Goal: Information Seeking & Learning: Learn about a topic

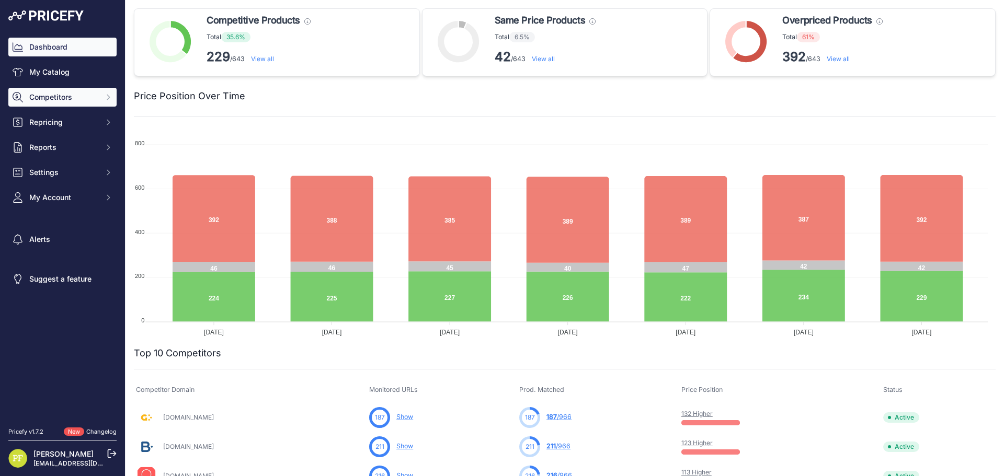
click at [73, 97] on span "Competitors" at bounding box center [63, 97] width 68 height 10
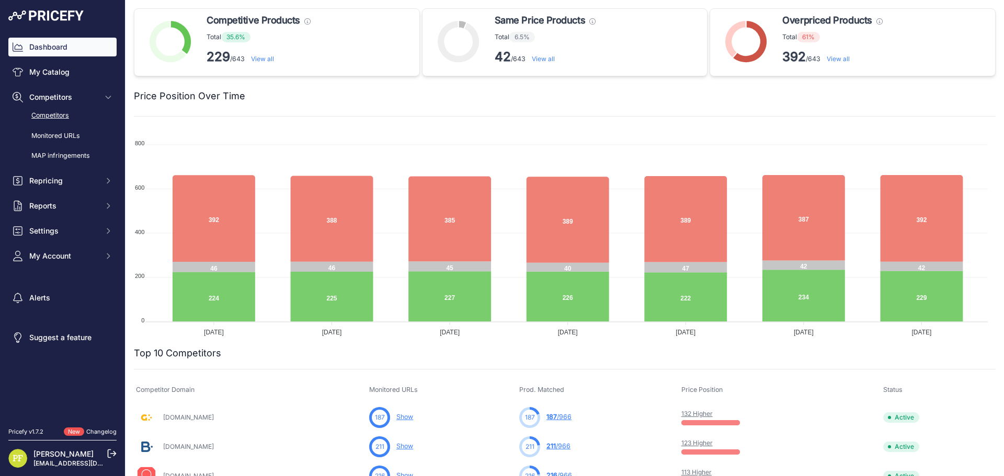
click at [64, 113] on link "Competitors" at bounding box center [62, 116] width 108 height 18
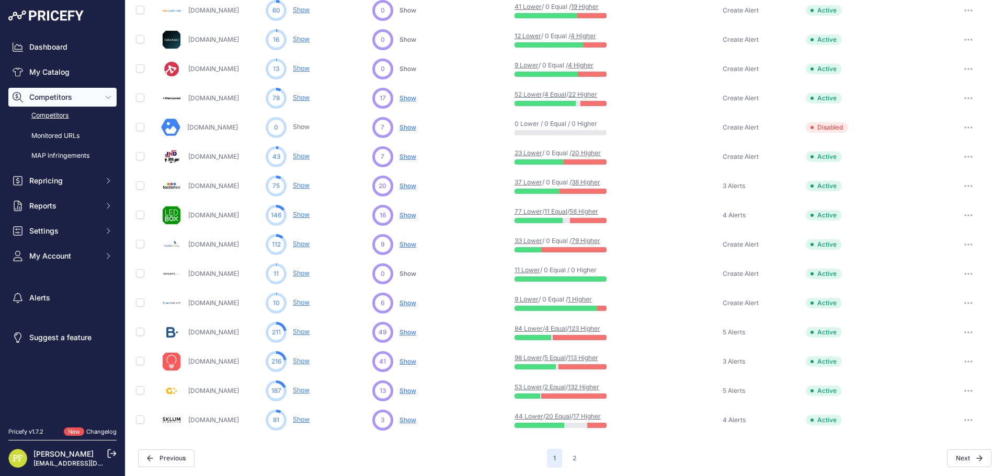
scroll to position [382, 0]
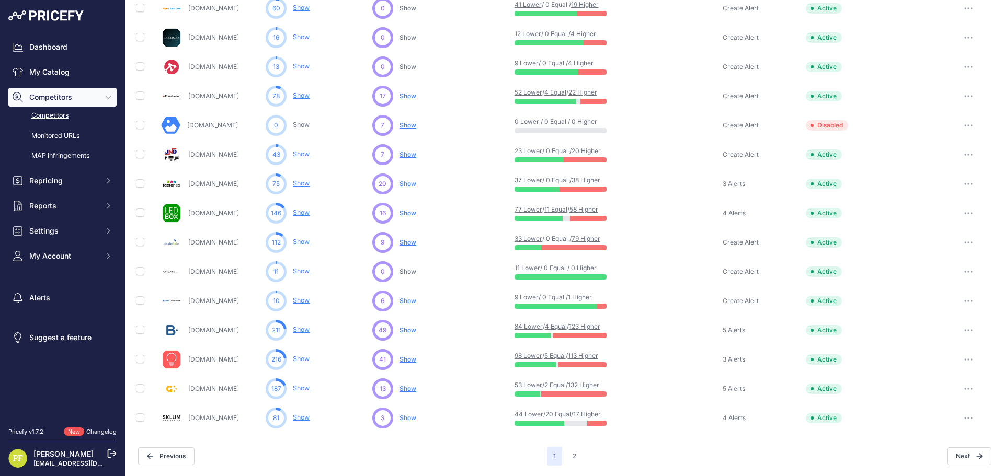
click at [221, 360] on link "Iluminashop.com" at bounding box center [213, 359] width 51 height 8
click at [207, 360] on link "Iluminashop.com" at bounding box center [213, 359] width 51 height 8
click at [413, 355] on span "Show" at bounding box center [407, 359] width 17 height 8
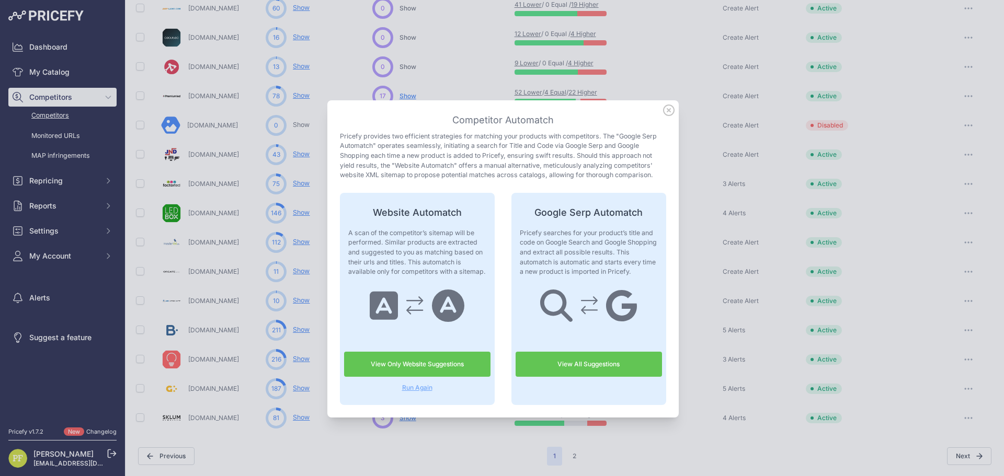
click at [666, 110] on icon at bounding box center [669, 111] width 12 height 12
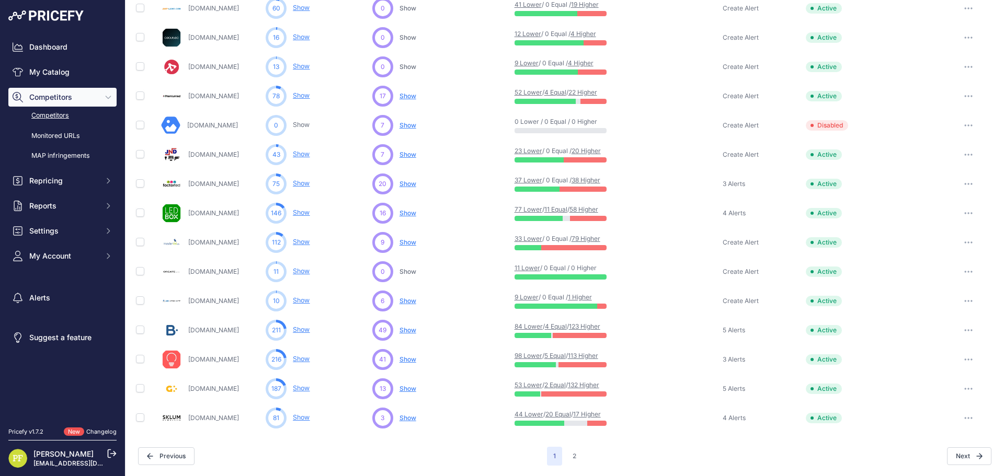
click at [306, 359] on link "Show" at bounding box center [301, 359] width 17 height 8
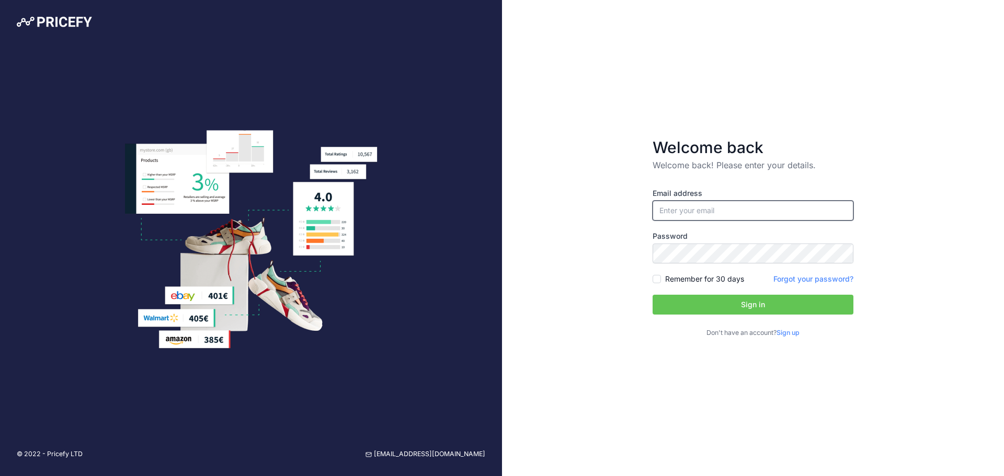
type input "[EMAIL_ADDRESS][DOMAIN_NAME]"
click at [719, 301] on button "Sign in" at bounding box center [752, 305] width 201 height 20
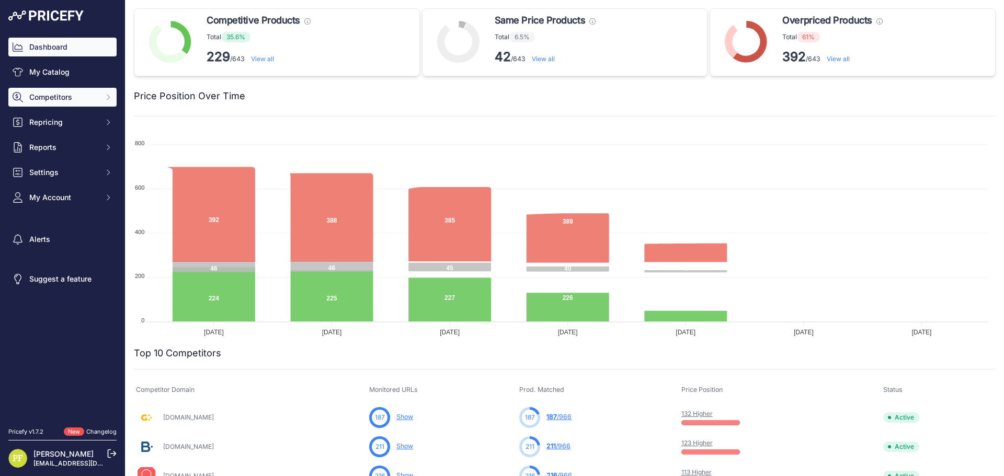
click at [86, 98] on span "Competitors" at bounding box center [63, 97] width 68 height 10
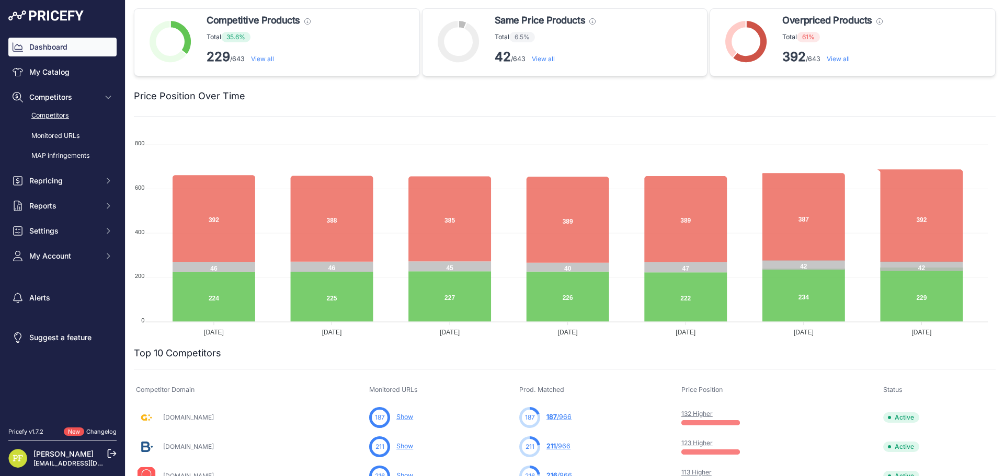
click at [62, 117] on link "Competitors" at bounding box center [62, 116] width 108 height 18
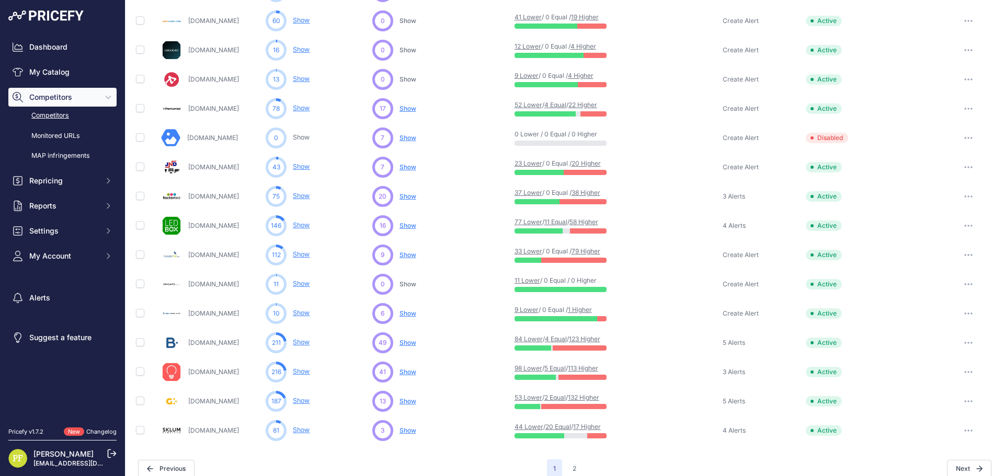
scroll to position [382, 0]
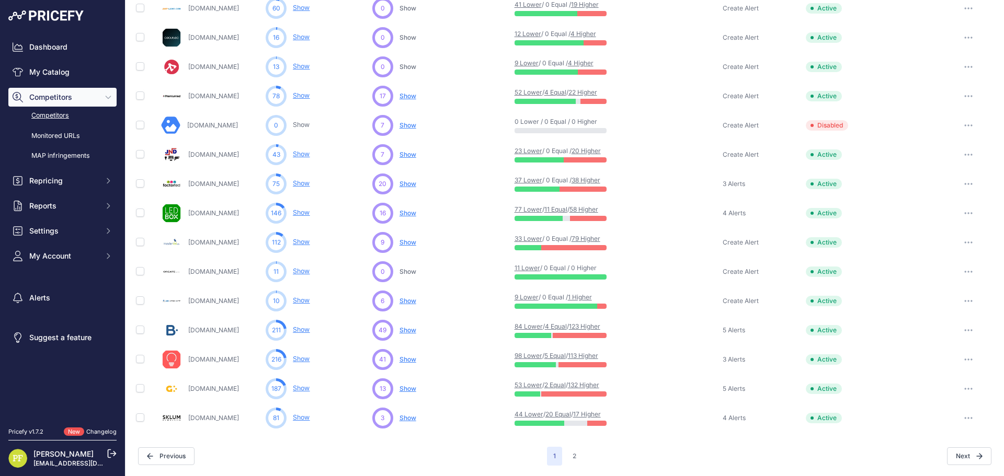
click at [964, 360] on icon "button" at bounding box center [968, 360] width 8 height 2
click at [951, 377] on link "View Competitor Profile" at bounding box center [949, 381] width 87 height 17
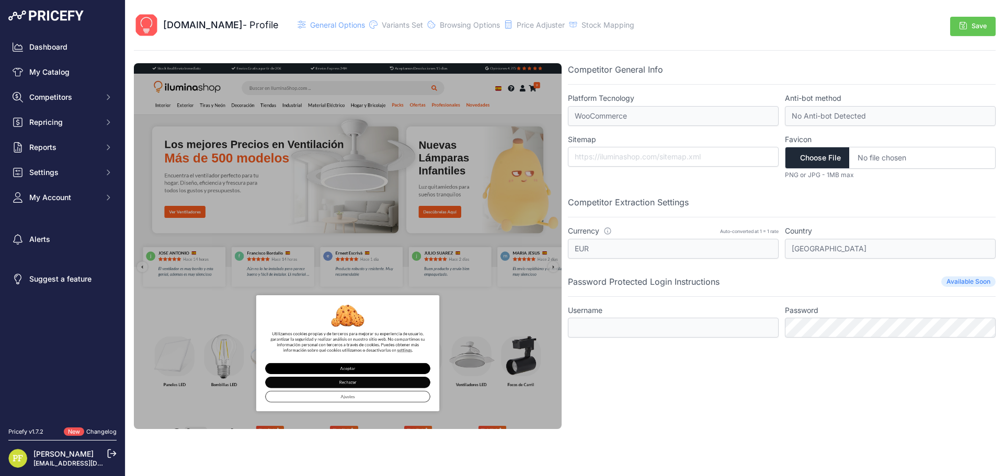
click at [399, 18] on div "Iluminashop.com - Profile General Options" at bounding box center [385, 25] width 502 height 25
click at [400, 20] on span "Variants Set" at bounding box center [402, 24] width 41 height 9
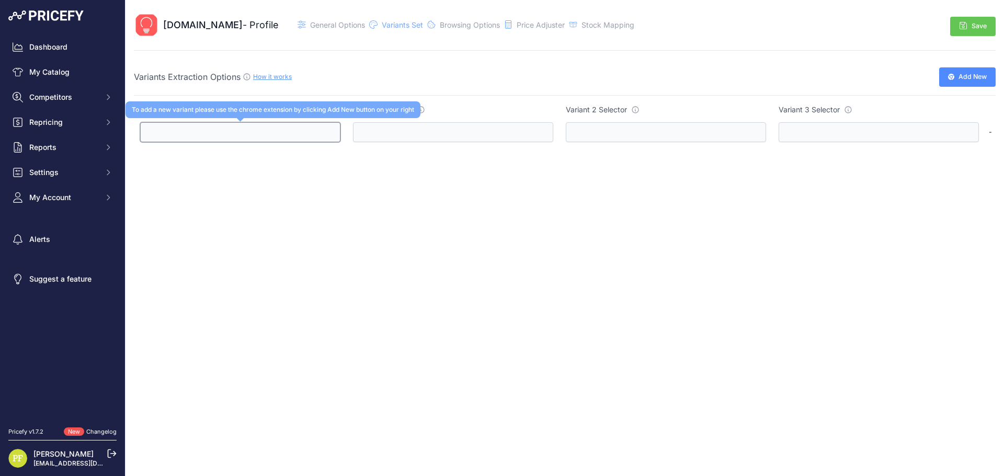
click at [237, 135] on input "text" at bounding box center [240, 132] width 200 height 20
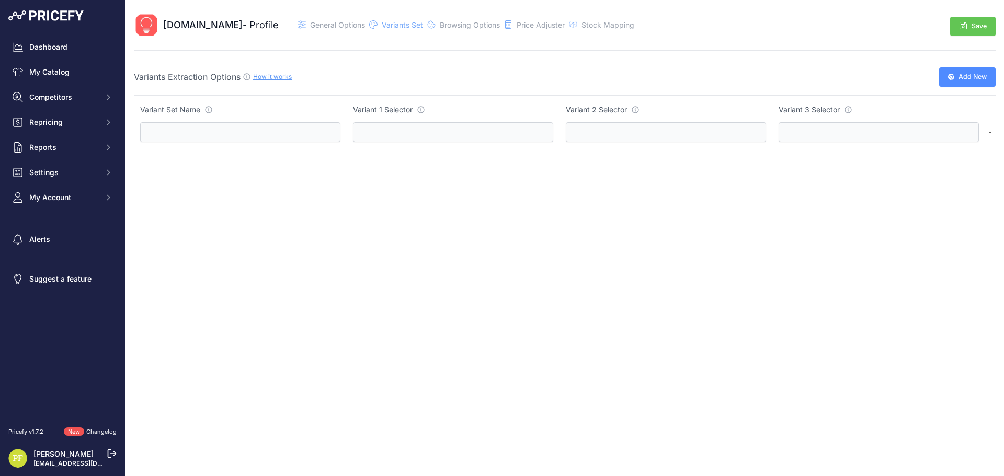
click at [284, 76] on link "How it works" at bounding box center [272, 77] width 39 height 8
drag, startPoint x: 134, startPoint y: 78, endPoint x: 206, endPoint y: 81, distance: 72.2
click at [206, 81] on span "Variants Extraction Options" at bounding box center [187, 77] width 107 height 10
copy span "Variants Extraction"
click at [856, 76] on div "Add New" at bounding box center [780, 76] width 431 height 19
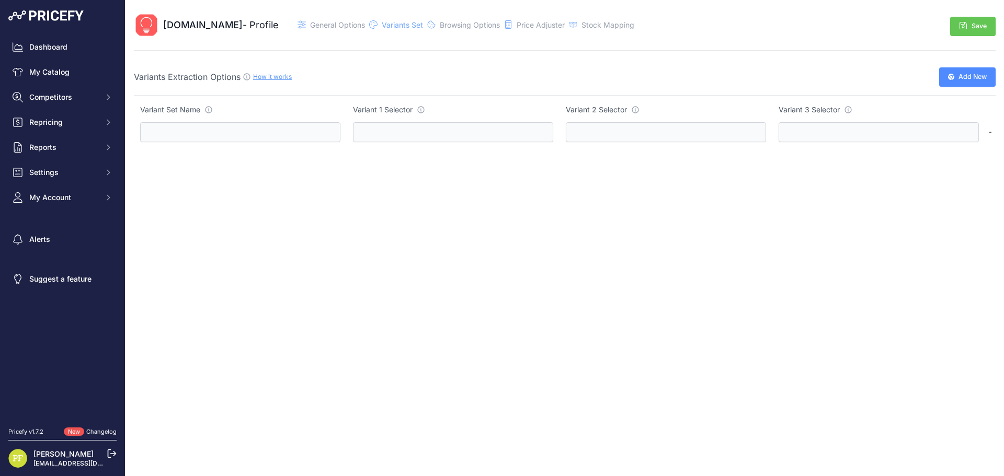
click at [990, 135] on td "-" at bounding box center [990, 132] width 10 height 33
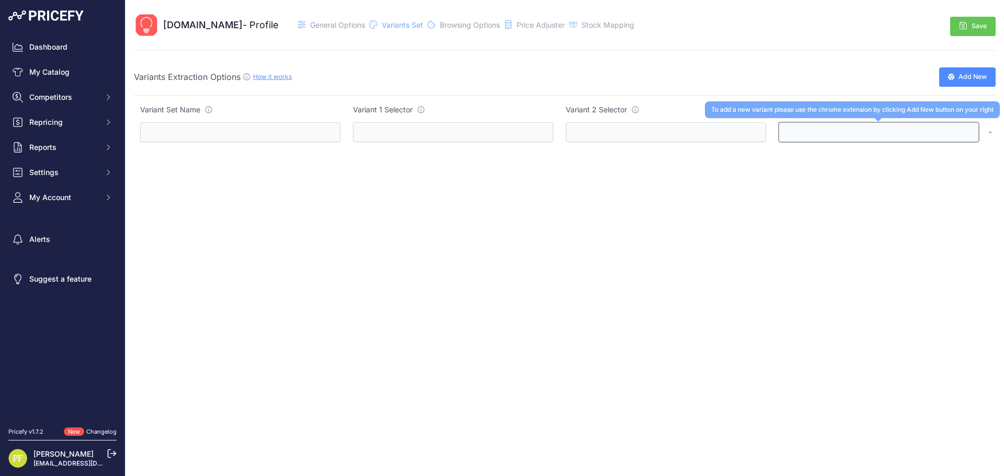
click at [968, 135] on input "text" at bounding box center [878, 132] width 200 height 20
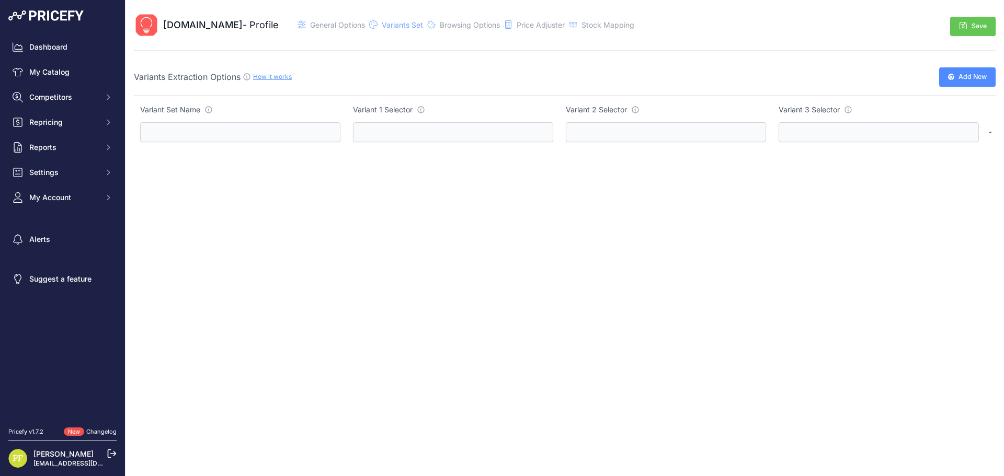
click at [735, 143] on td "To add a new variant please use the chrome extension by clicking Add New button…" at bounding box center [665, 132] width 213 height 33
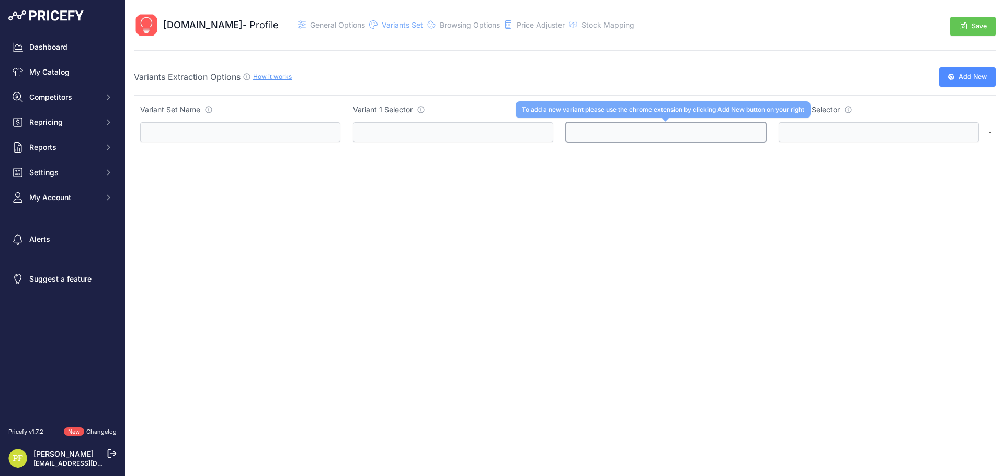
click at [705, 128] on input "text" at bounding box center [666, 132] width 200 height 20
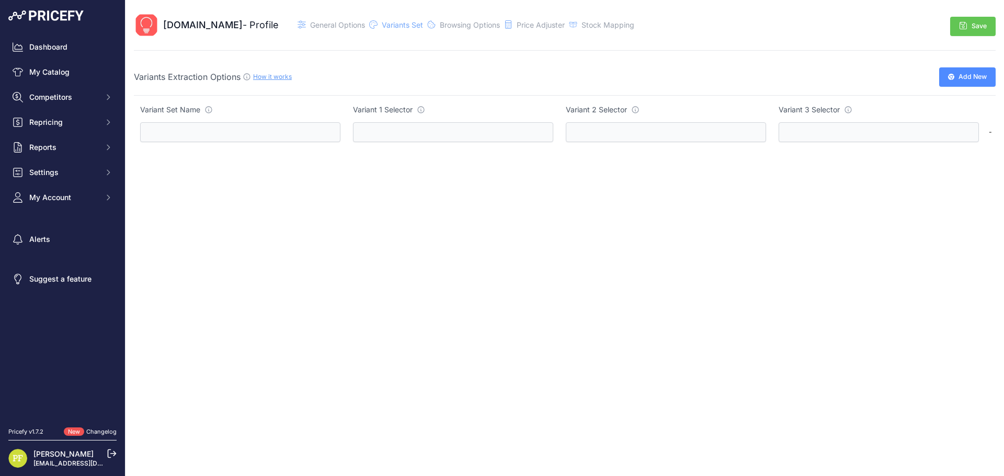
click at [990, 133] on td "-" at bounding box center [990, 132] width 10 height 33
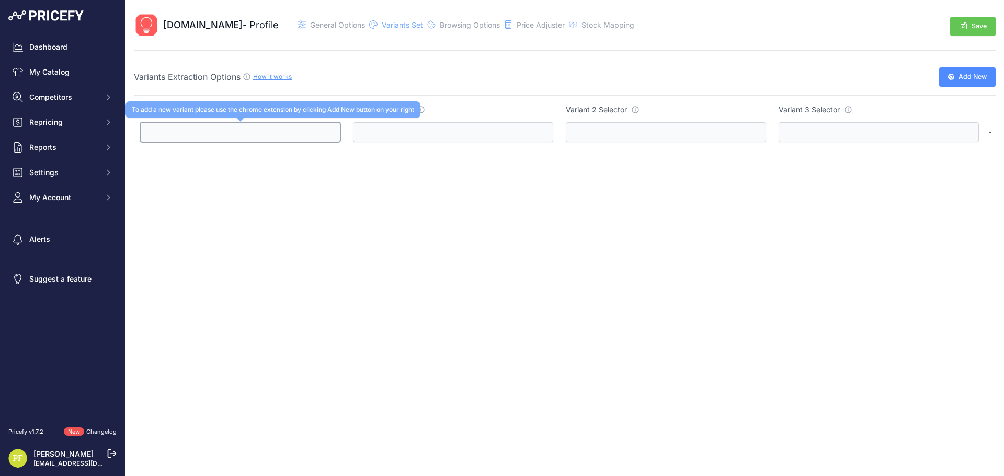
click at [271, 140] on input "text" at bounding box center [240, 132] width 200 height 20
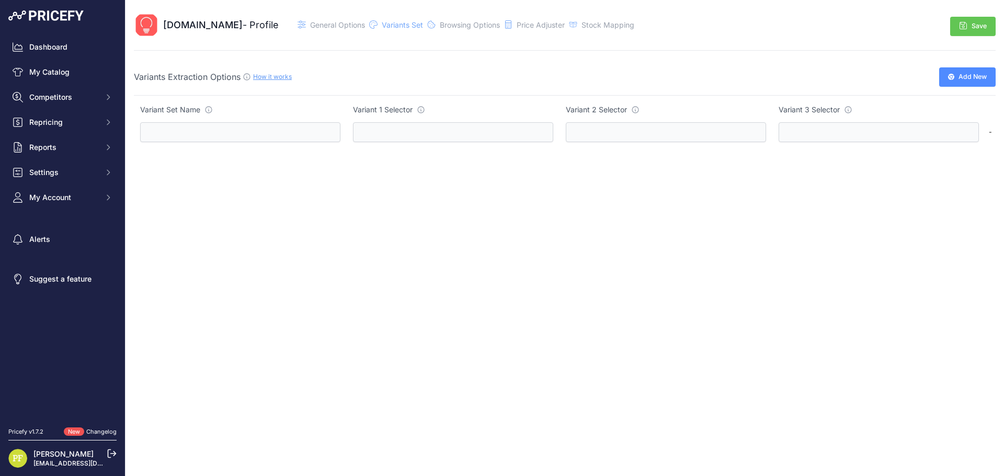
click at [978, 67] on button "Add New" at bounding box center [967, 76] width 56 height 19
click at [150, 27] on img at bounding box center [146, 25] width 25 height 25
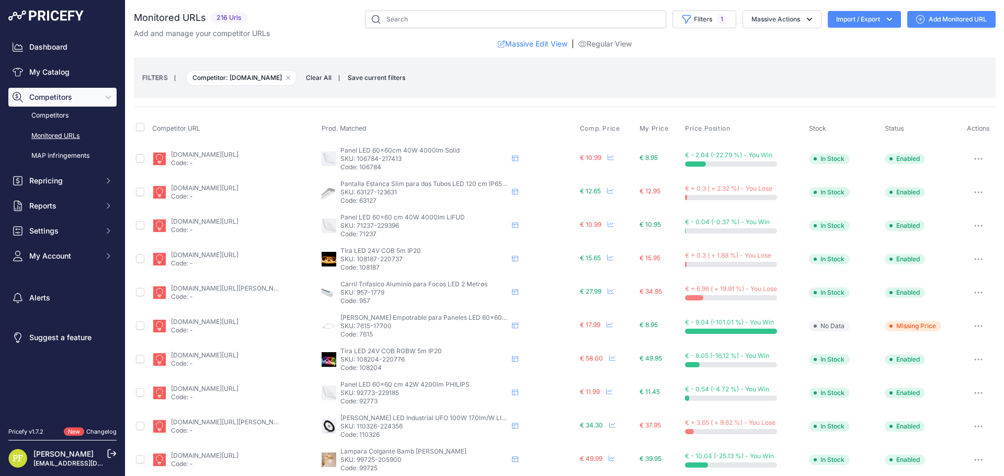
click at [884, 21] on icon "button" at bounding box center [889, 19] width 10 height 10
click at [852, 62] on div "Export" at bounding box center [863, 60] width 84 height 19
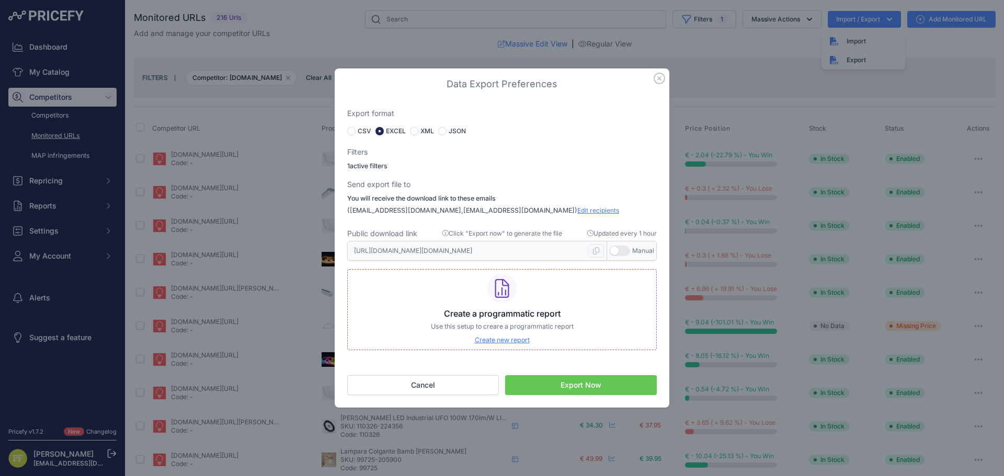
click at [620, 246] on button "button" at bounding box center [619, 251] width 21 height 10
click at [582, 249] on icon at bounding box center [581, 250] width 6 height 7
click at [655, 74] on icon "button" at bounding box center [659, 79] width 12 height 12
